Goal: Task Accomplishment & Management: Manage account settings

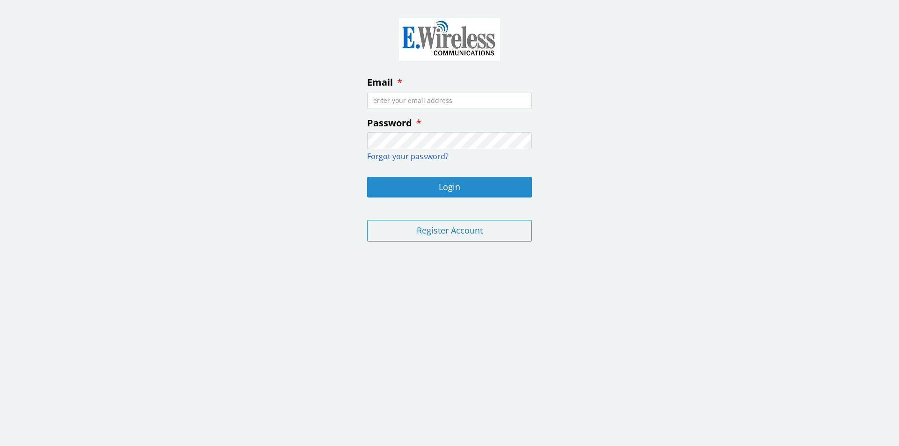
type input "rgriffin@wacllp.com"
click at [448, 185] on button "Login" at bounding box center [449, 187] width 165 height 21
type input "rgriffin@wacllp.com"
click at [441, 185] on button "Login" at bounding box center [449, 187] width 165 height 21
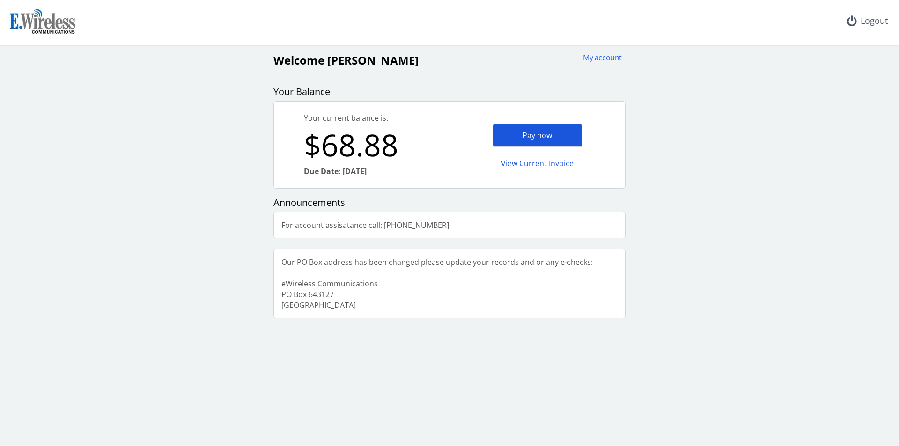
click at [535, 133] on div "Pay now" at bounding box center [538, 135] width 90 height 23
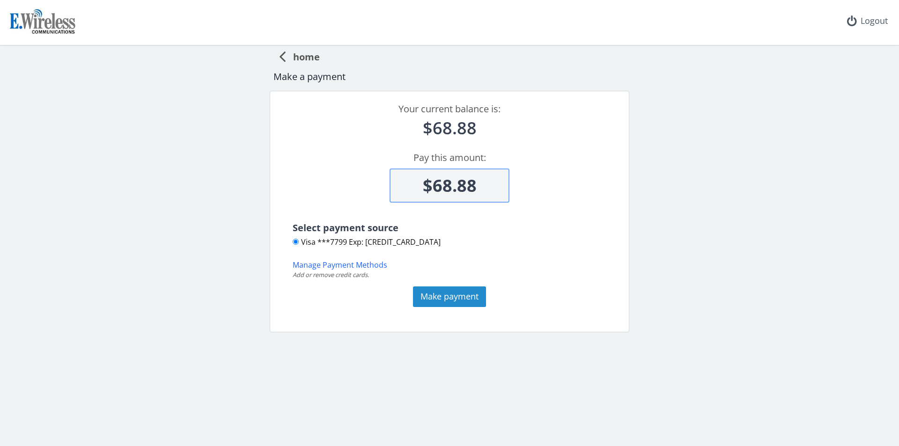
click at [452, 296] on button "Make payment" at bounding box center [449, 297] width 73 height 21
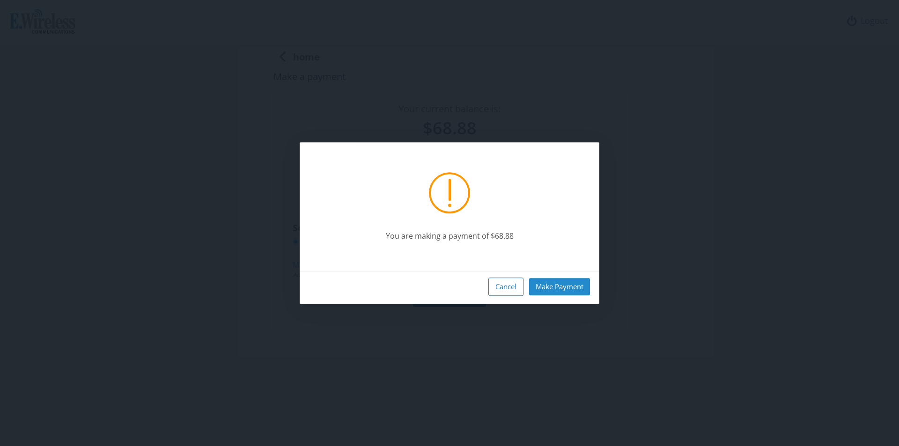
click at [556, 287] on button "Make Payment" at bounding box center [559, 286] width 61 height 17
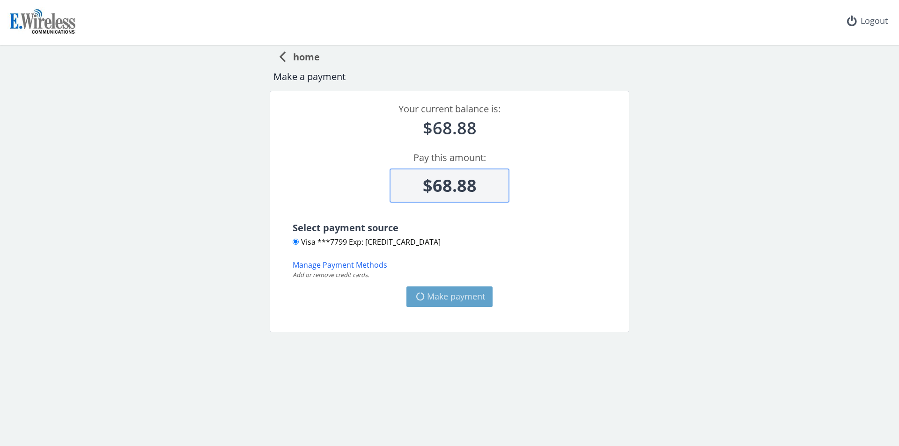
type input "$0"
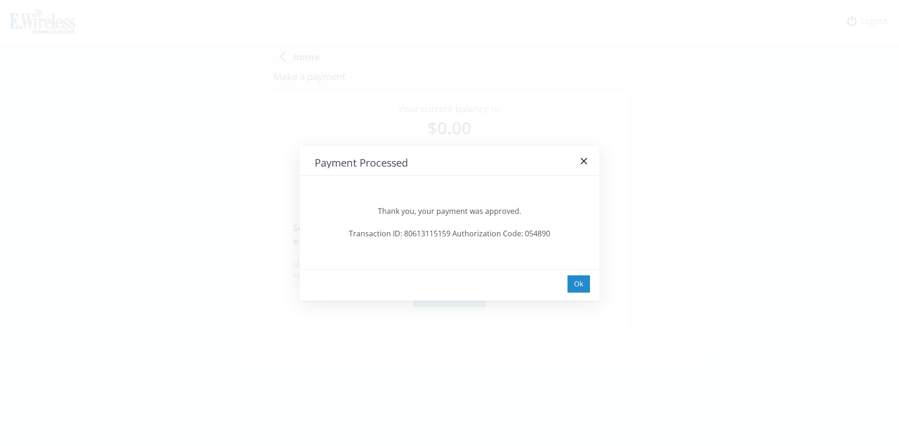
click at [582, 280] on div "Ok" at bounding box center [578, 283] width 22 height 17
